Goal: Check status: Check status

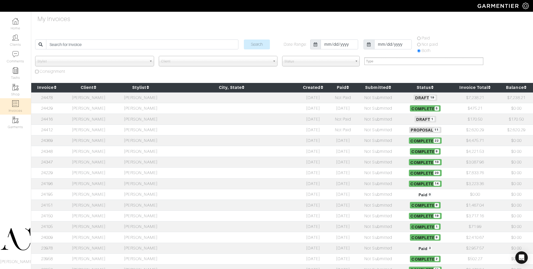
select select
click at [296, 160] on td "[DATE]" at bounding box center [312, 162] width 33 height 11
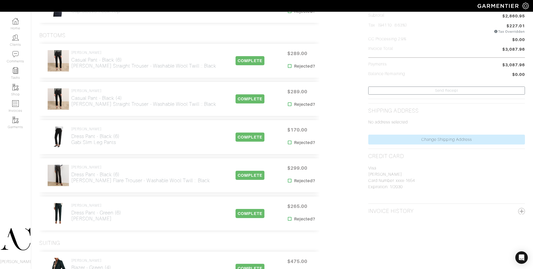
scroll to position [142, 0]
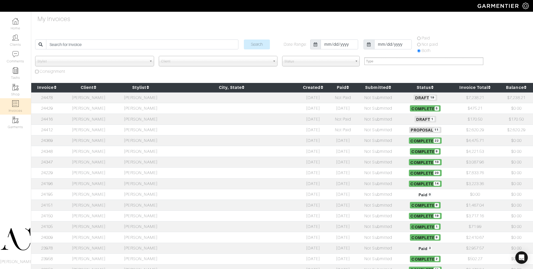
select select
click at [103, 173] on td "[PERSON_NAME]" at bounding box center [89, 172] width 52 height 11
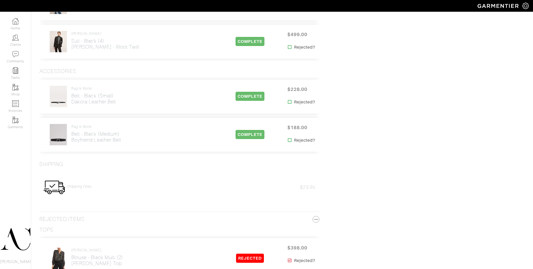
scroll to position [806, 0]
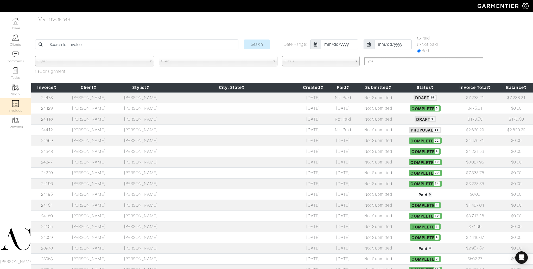
select select
